Goal: Information Seeking & Learning: Learn about a topic

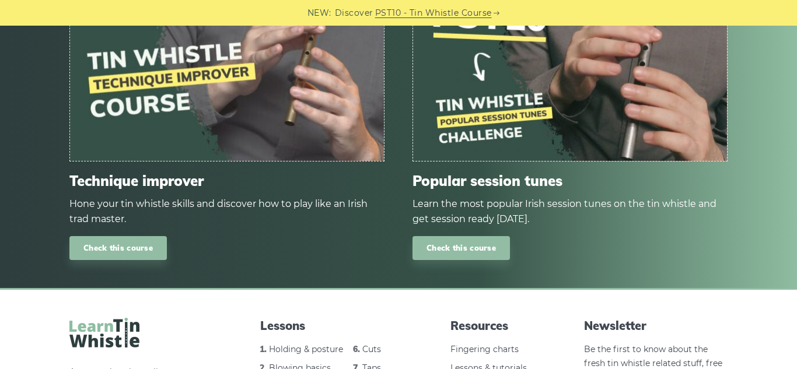
scroll to position [1373, 0]
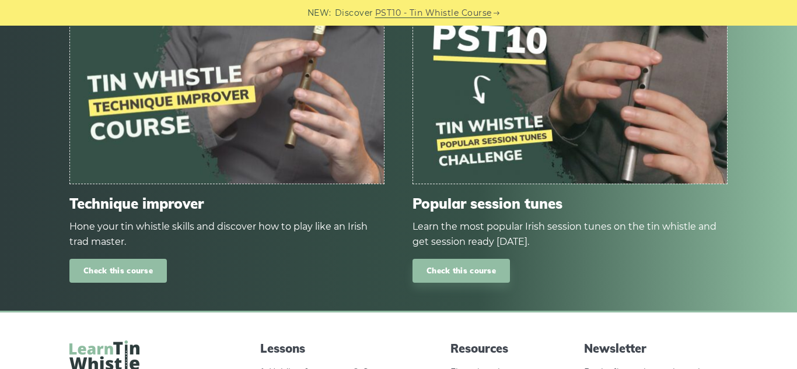
click at [155, 272] on link "Check this course" at bounding box center [117, 271] width 97 height 24
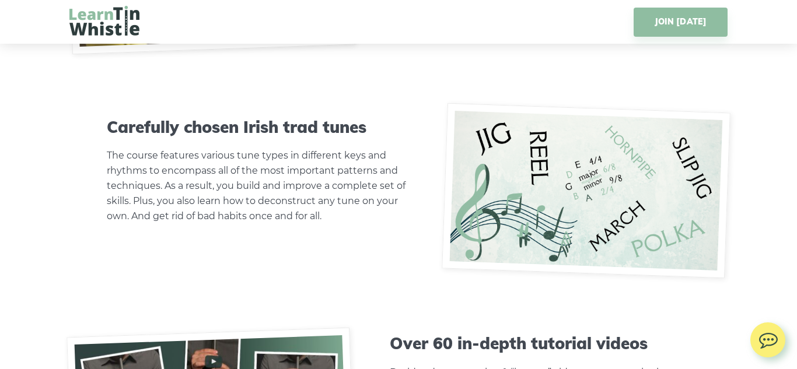
scroll to position [3530, 0]
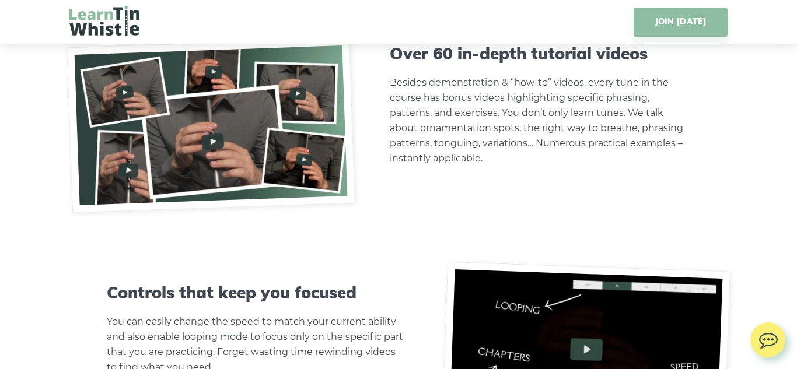
scroll to position [3792, 0]
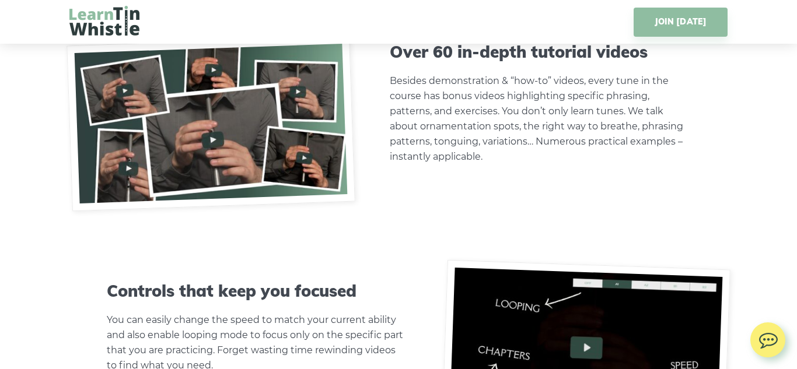
click at [288, 281] on h3 "Controls that keep you focused" at bounding box center [257, 291] width 300 height 20
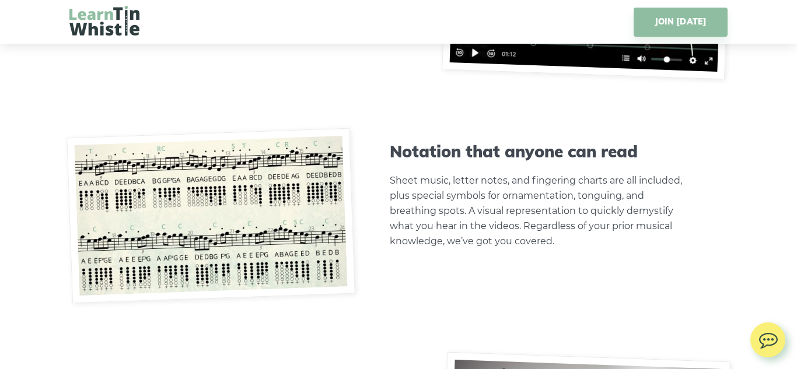
scroll to position [4184, 0]
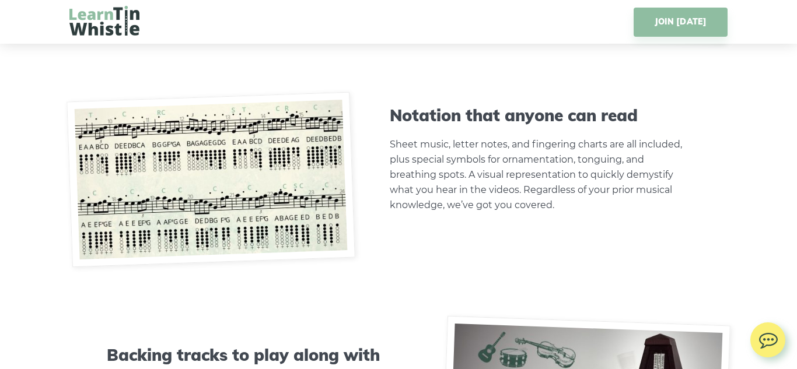
click at [265, 170] on img at bounding box center [211, 180] width 289 height 176
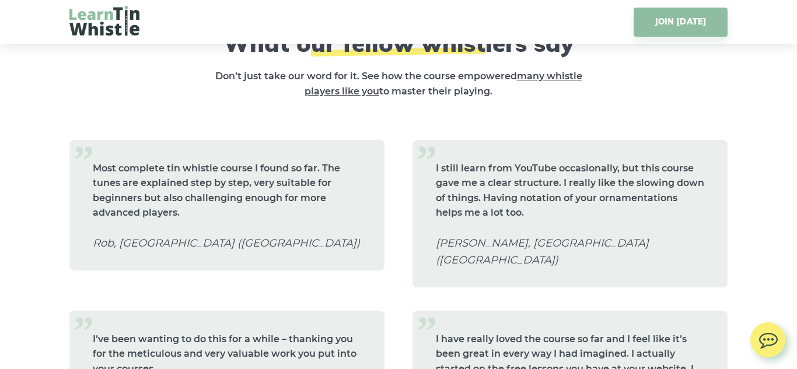
scroll to position [7387, 0]
